Goal: Information Seeking & Learning: Find specific fact

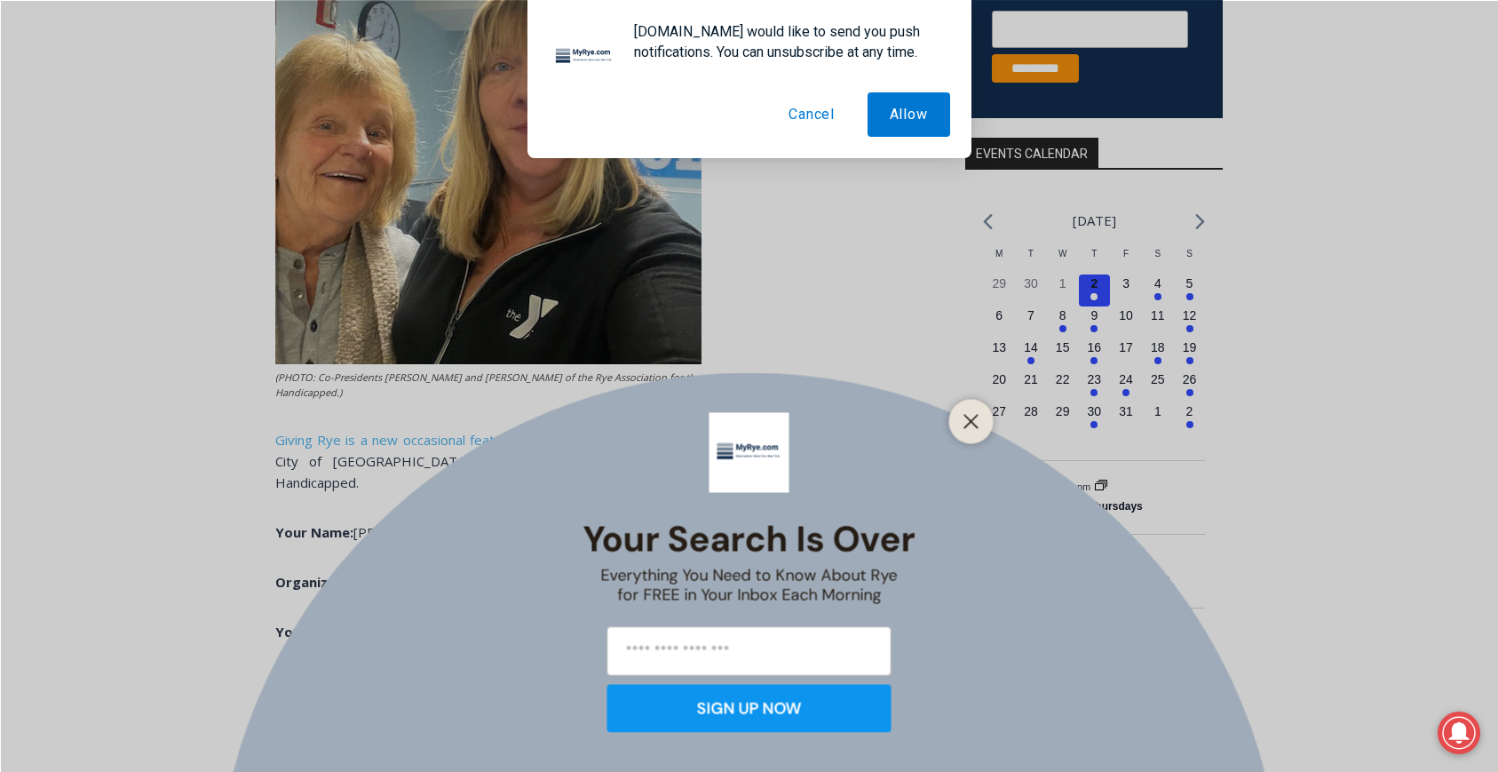
scroll to position [616, 0]
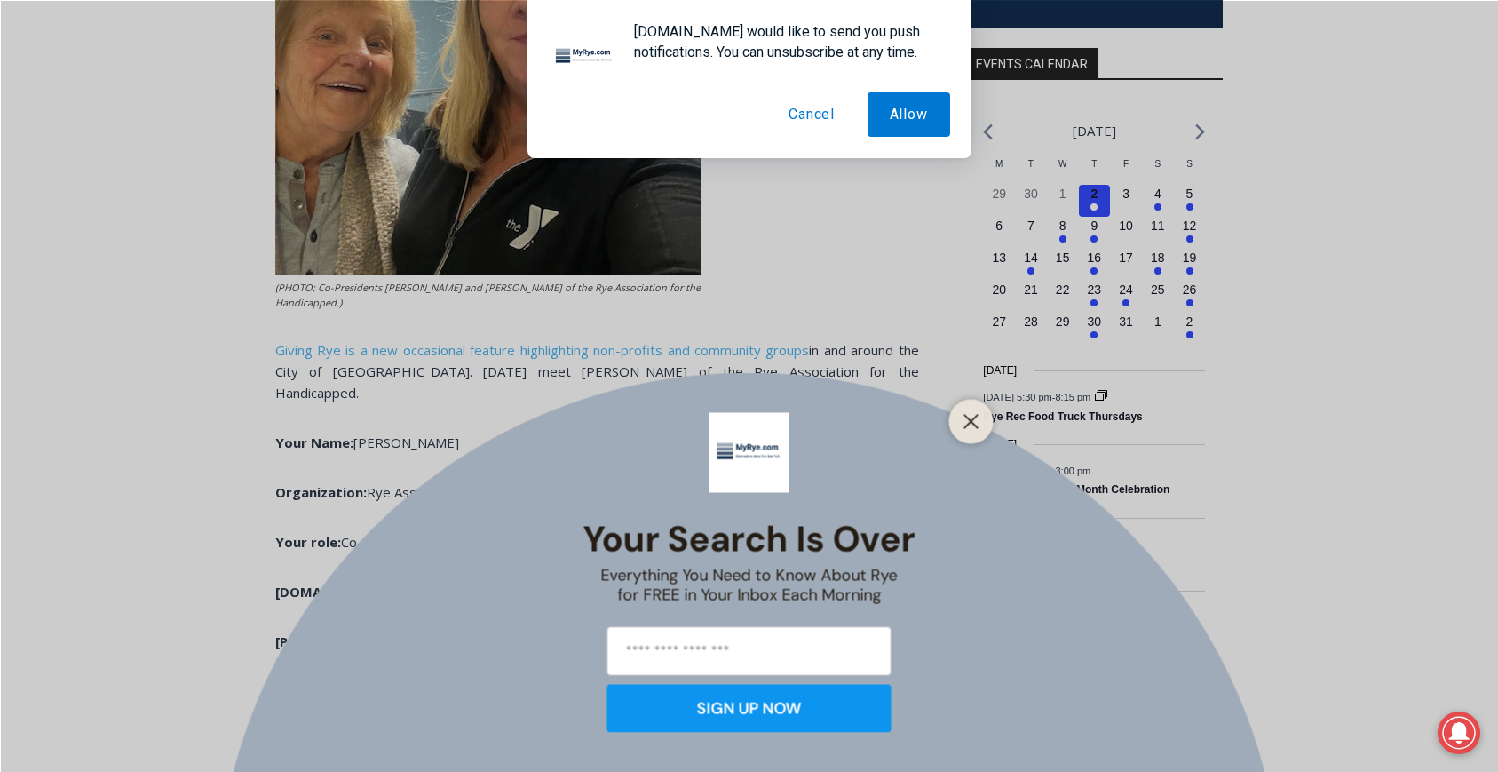
click at [824, 108] on button "Cancel" at bounding box center [811, 114] width 91 height 44
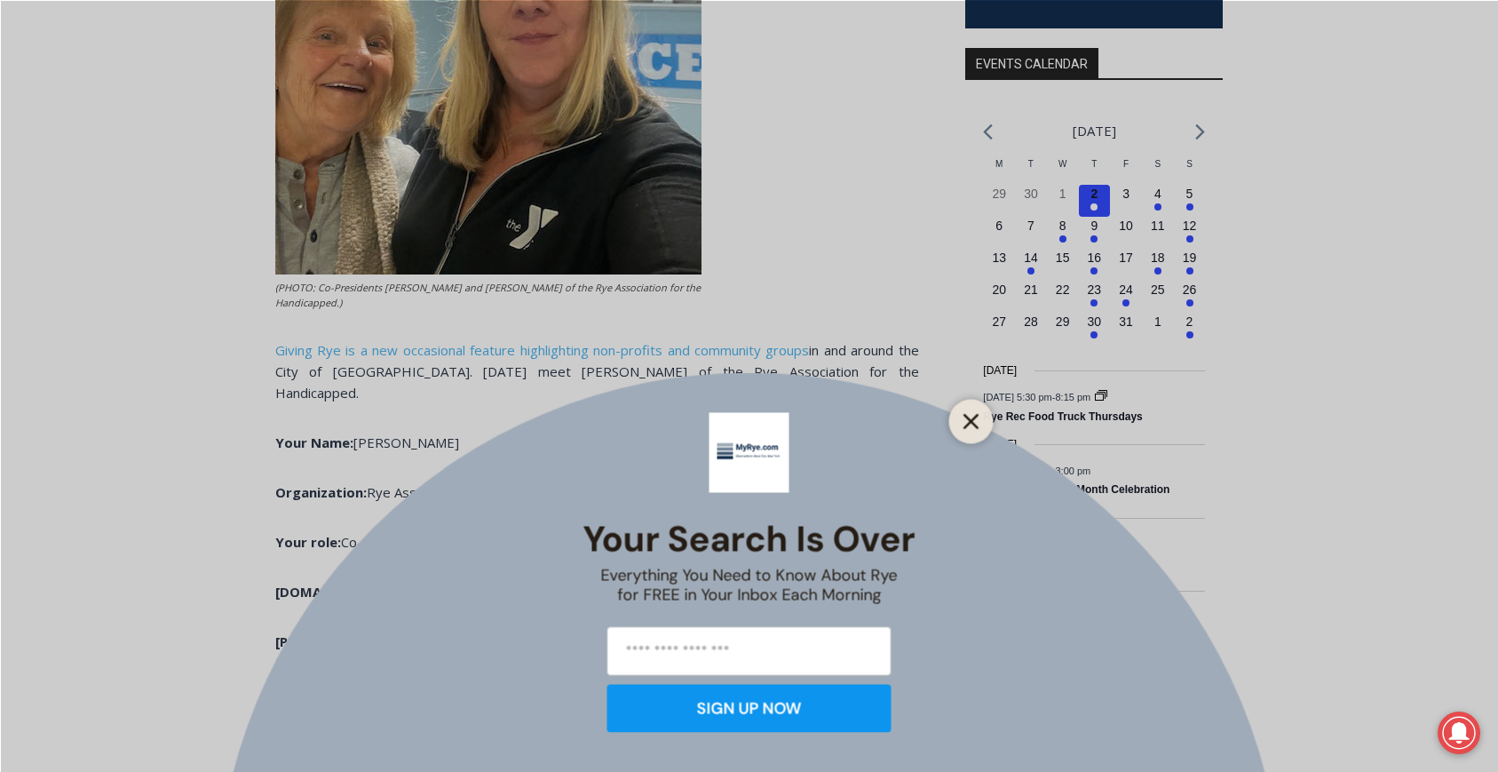
click at [964, 422] on icon "Close" at bounding box center [972, 421] width 16 height 16
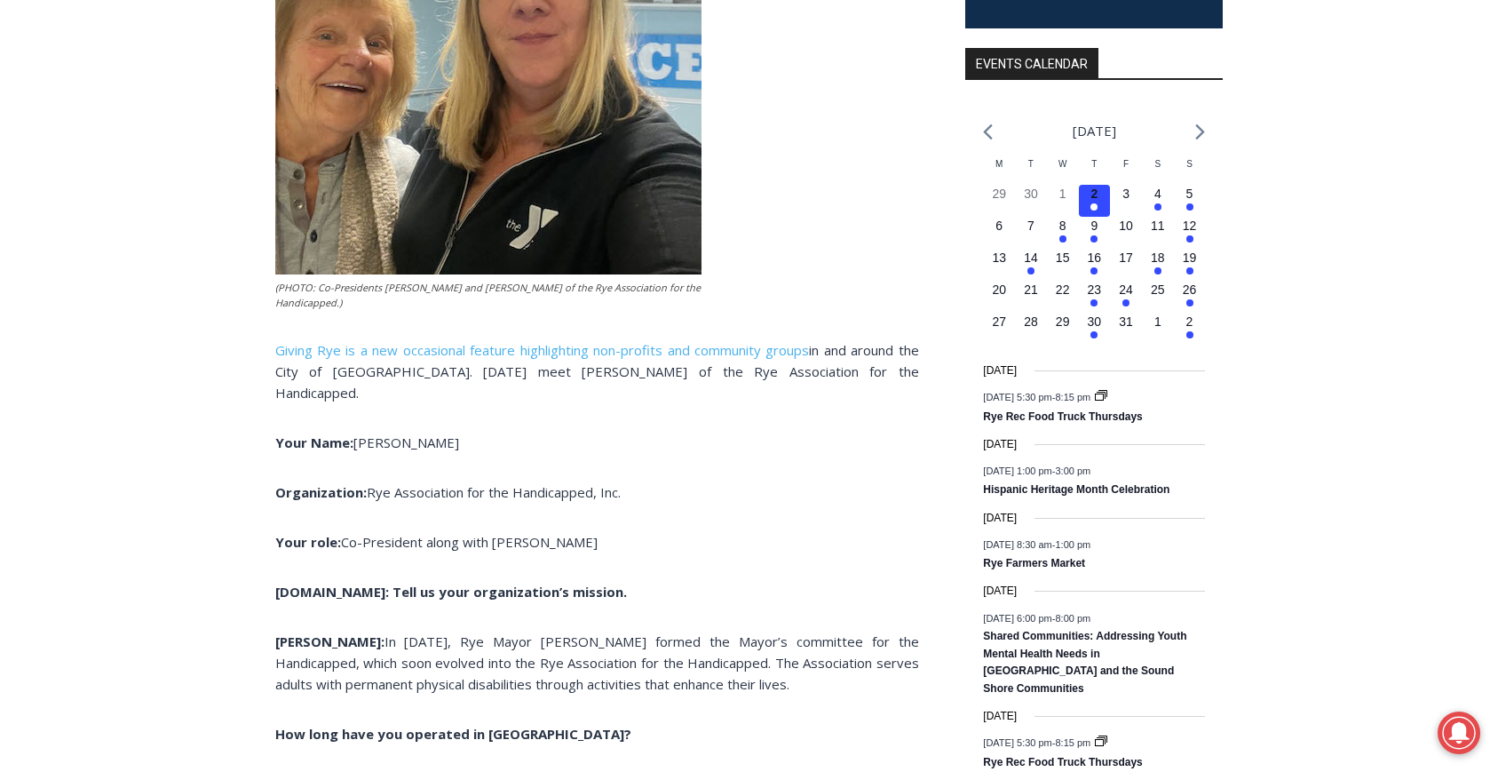
drag, startPoint x: 661, startPoint y: 466, endPoint x: 370, endPoint y: 473, distance: 290.5
click at [370, 481] on p "Organization: Rye Association for the Handicapped, Inc." at bounding box center [597, 491] width 644 height 21
copy span "Rye Association for the Handicapped, Inc."
drag, startPoint x: 580, startPoint y: 517, endPoint x: 433, endPoint y: 510, distance: 147.6
click at [435, 531] on p "Your role: Co-President along with [PERSON_NAME]" at bounding box center [597, 541] width 644 height 21
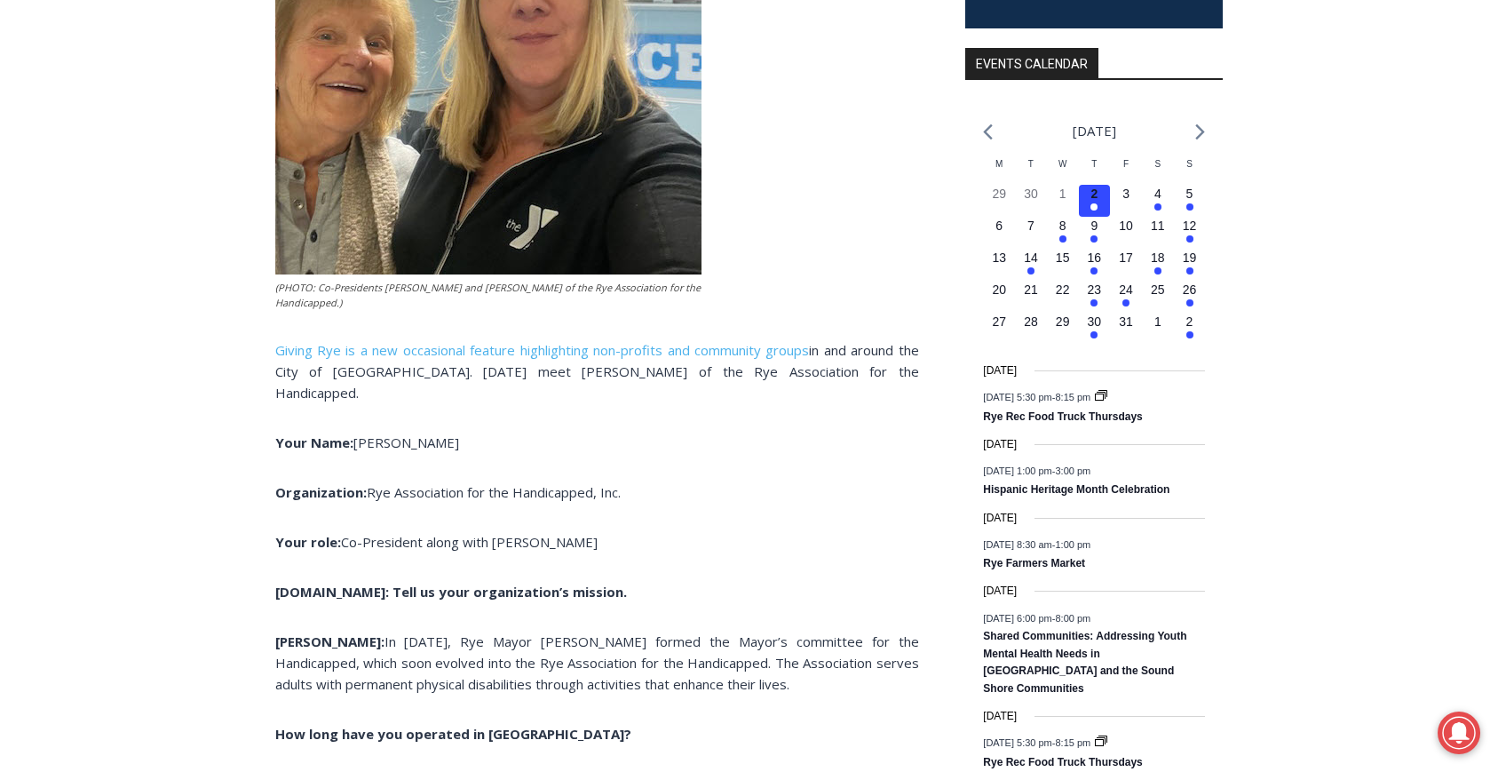
click at [357, 533] on span "Co-President along with [PERSON_NAME]" at bounding box center [469, 542] width 257 height 18
click at [342, 533] on span "Co-President along with [PERSON_NAME]" at bounding box center [469, 542] width 257 height 18
click at [384, 533] on span "Co-President along with [PERSON_NAME]" at bounding box center [469, 542] width 257 height 18
click at [341, 533] on span "Co-President along with [PERSON_NAME]" at bounding box center [469, 542] width 257 height 18
drag, startPoint x: 345, startPoint y: 520, endPoint x: 423, endPoint y: 521, distance: 78.2
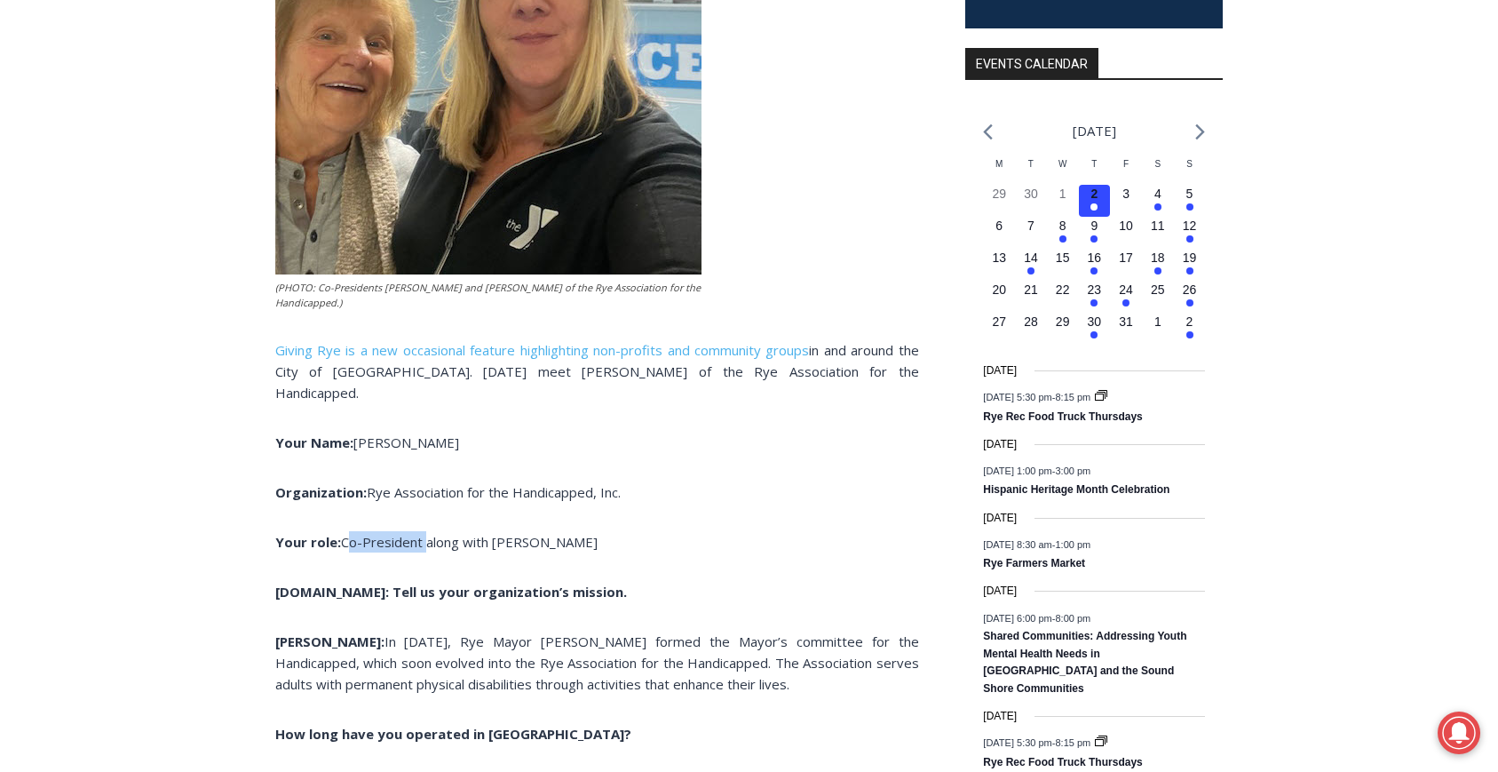
click at [423, 533] on span "Co-President along with [PERSON_NAME]" at bounding box center [469, 542] width 257 height 18
copy span "Co-President"
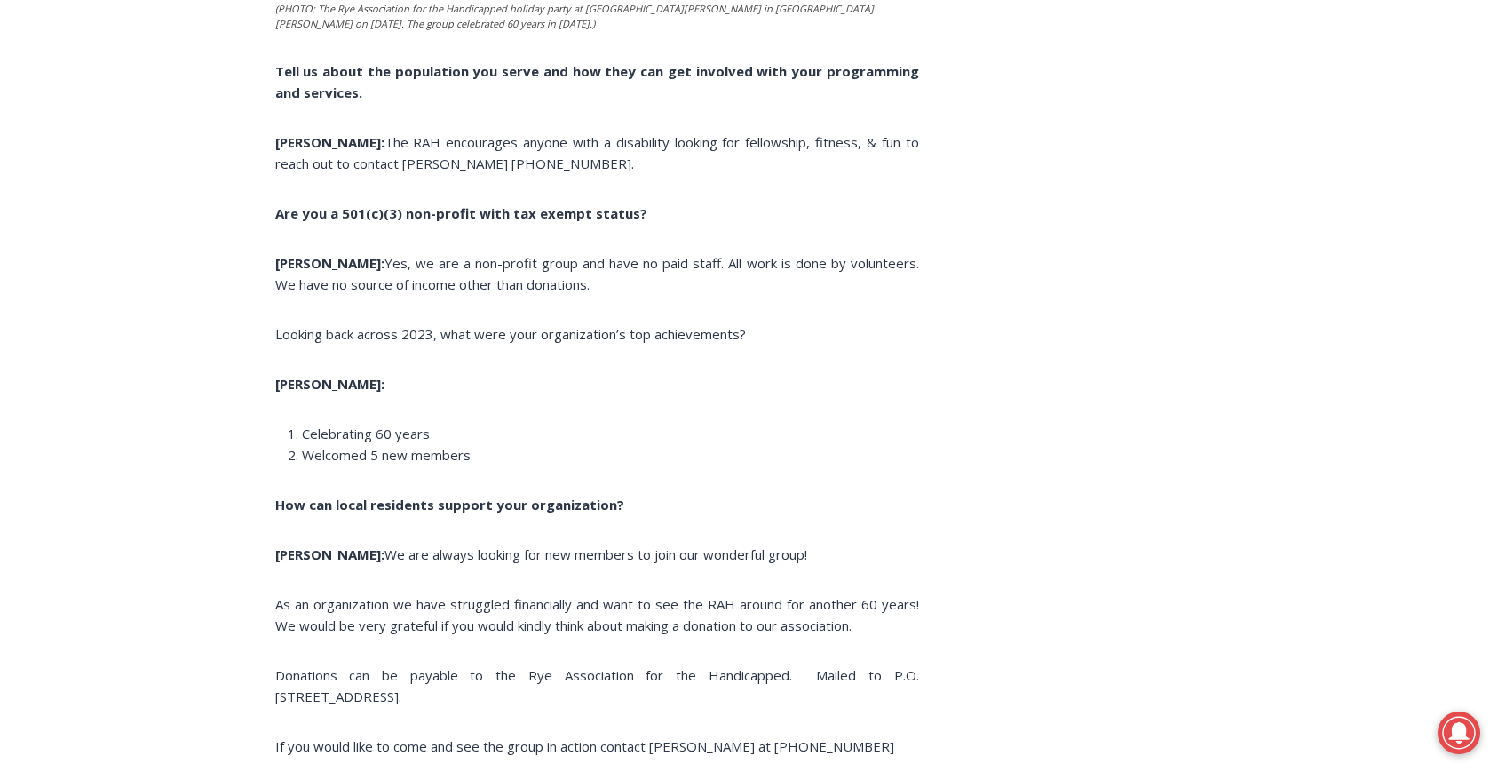
scroll to position [2316, 0]
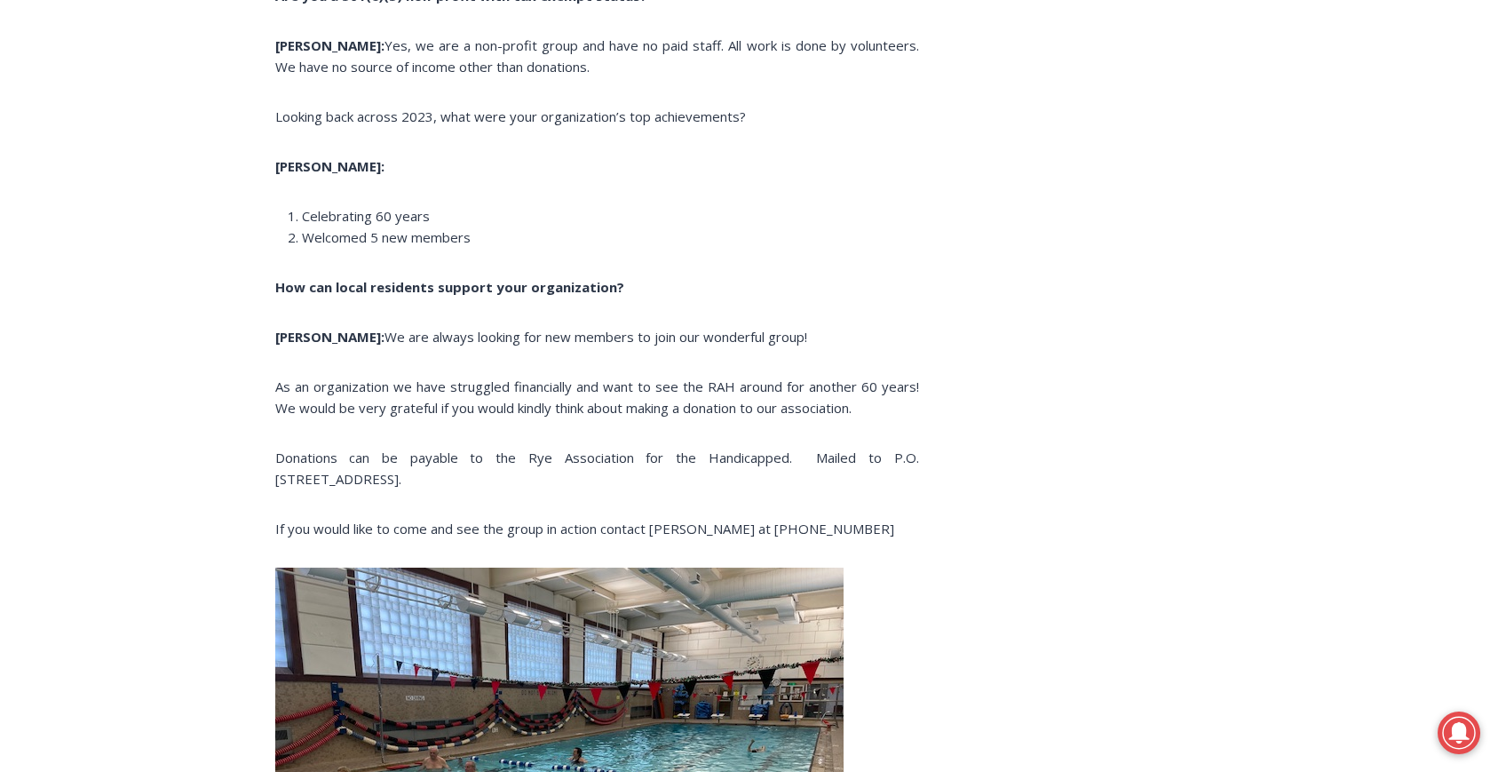
drag, startPoint x: 800, startPoint y: 437, endPoint x: 794, endPoint y: 454, distance: 18.0
click at [794, 454] on p "Donations can be payable to the Rye Association for the Handicapped. Mailed to …" at bounding box center [597, 468] width 644 height 43
click at [796, 454] on p "Donations can be payable to the Rye Association for the Handicapped. Mailed to …" at bounding box center [597, 468] width 644 height 43
drag, startPoint x: 796, startPoint y: 434, endPoint x: 312, endPoint y: 460, distance: 484.7
click at [312, 460] on span "Donations can be payable to the Rye Association for the Handicapped. Mailed to …" at bounding box center [597, 467] width 644 height 39
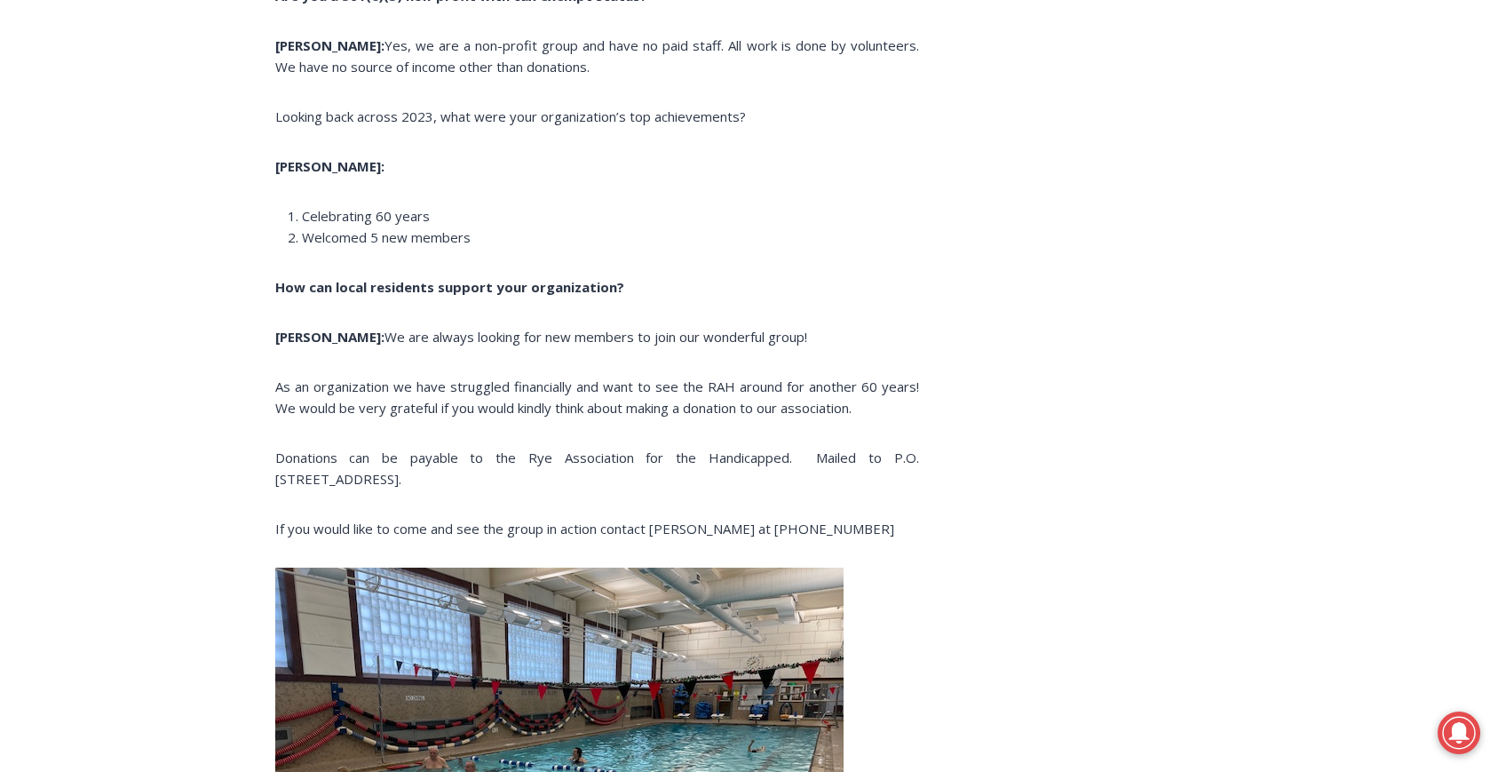
copy span "P.O. [STREET_ADDRESS]"
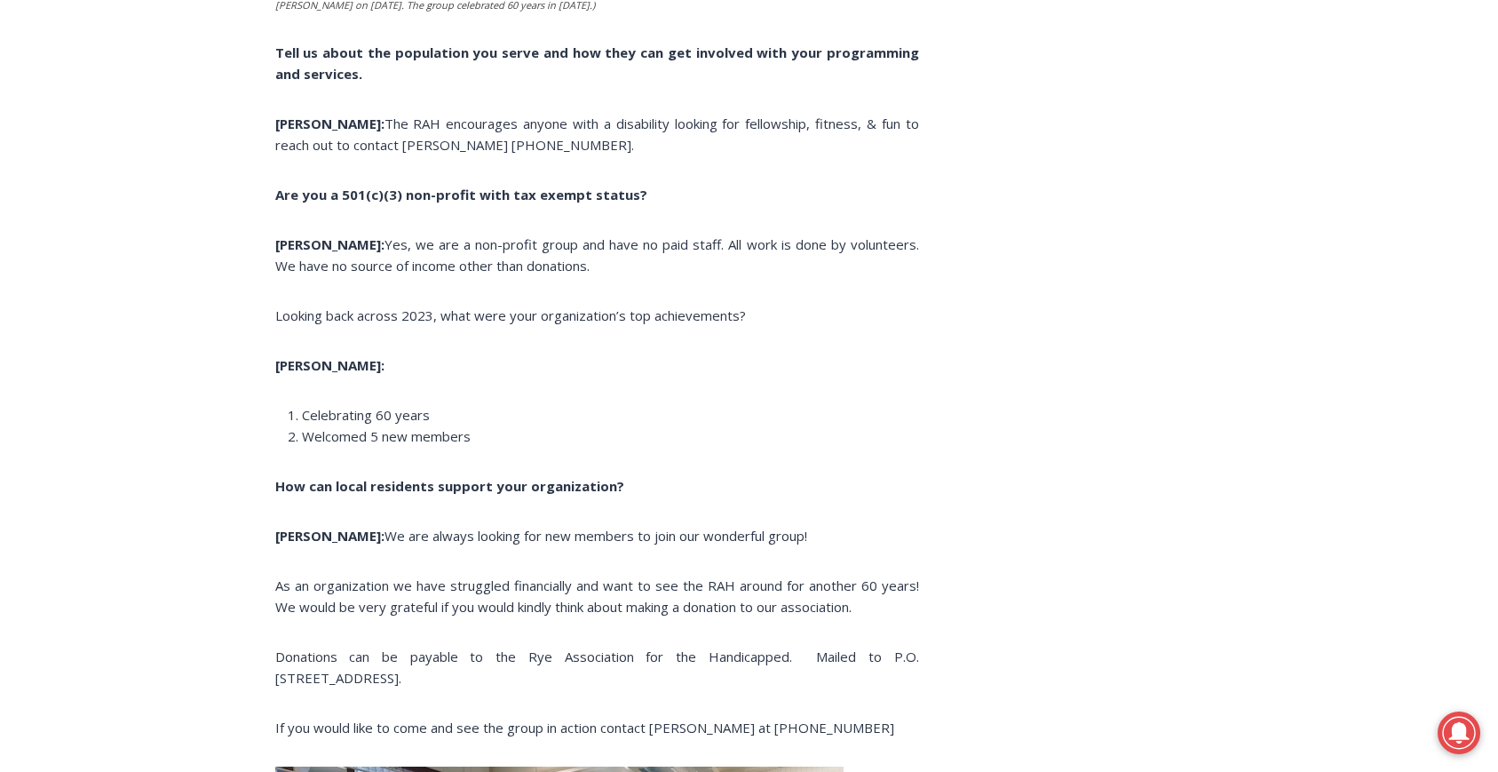
scroll to position [2120, 0]
